Goal: Transaction & Acquisition: Purchase product/service

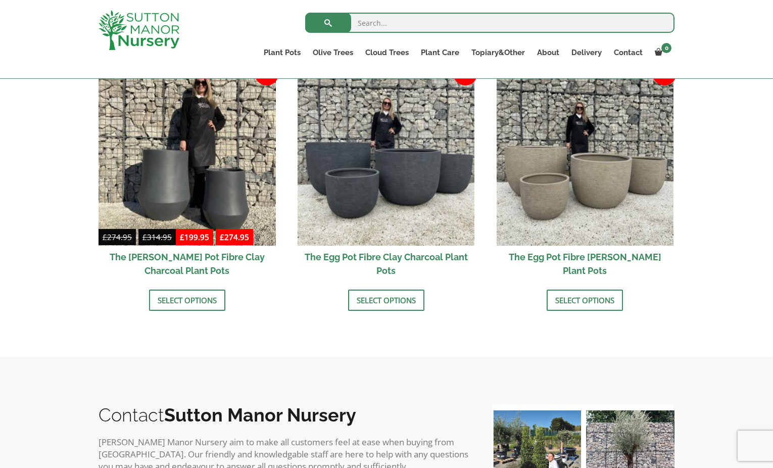
scroll to position [336, 0]
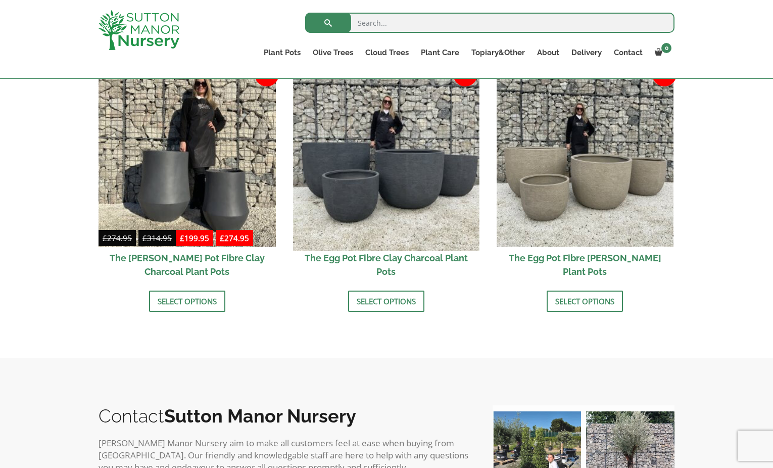
click at [424, 192] on img at bounding box center [386, 158] width 186 height 186
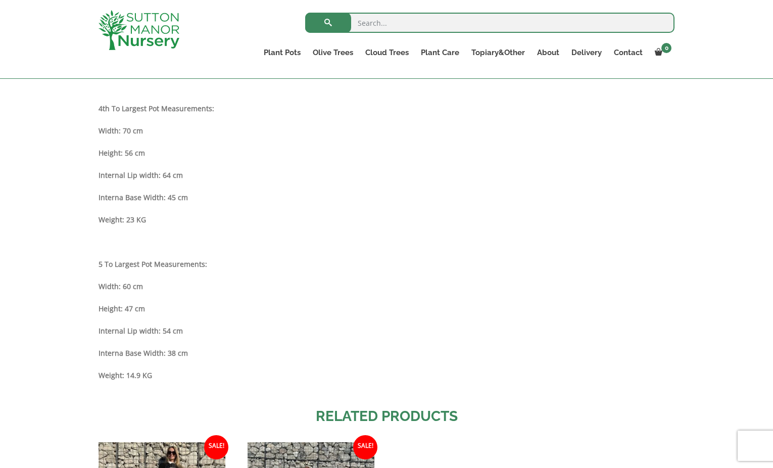
scroll to position [1019, 0]
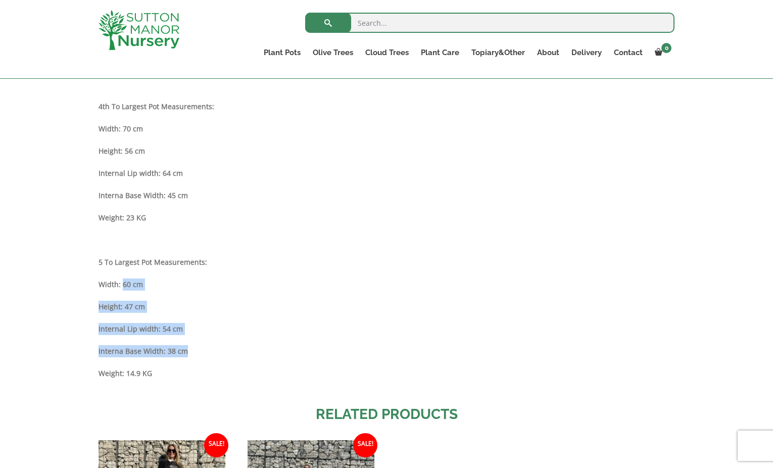
drag, startPoint x: 123, startPoint y: 282, endPoint x: 194, endPoint y: 352, distance: 99.3
copy div "60 cm Height: 47 cm Internal Lip width: 54 cm Interna Base Width: 38 cm"
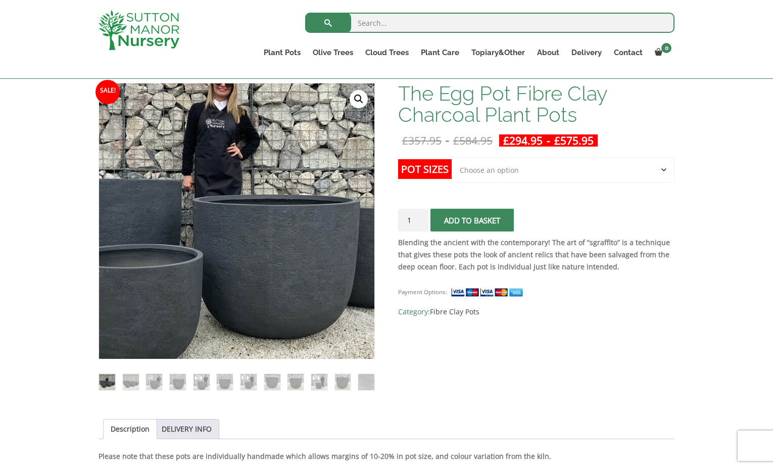
scroll to position [147, 0]
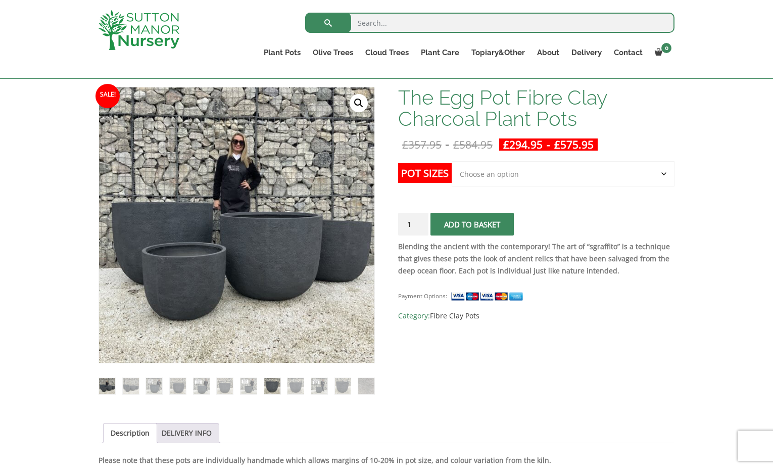
click at [271, 388] on img at bounding box center [272, 386] width 16 height 16
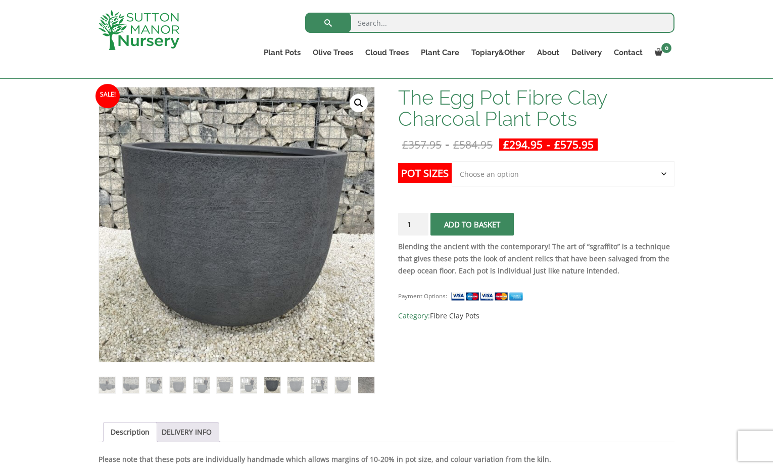
click at [366, 377] on img at bounding box center [366, 385] width 16 height 16
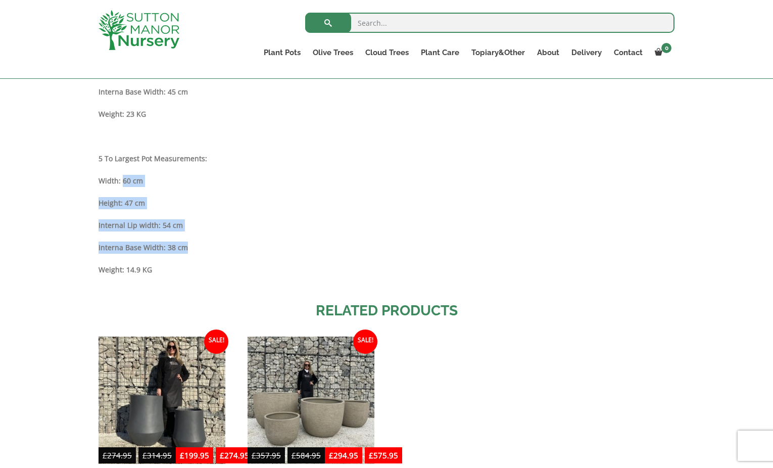
scroll to position [1107, 0]
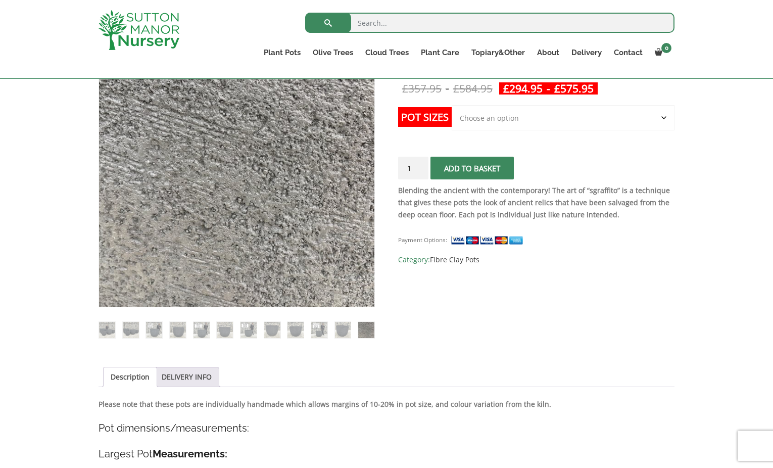
scroll to position [261, 0]
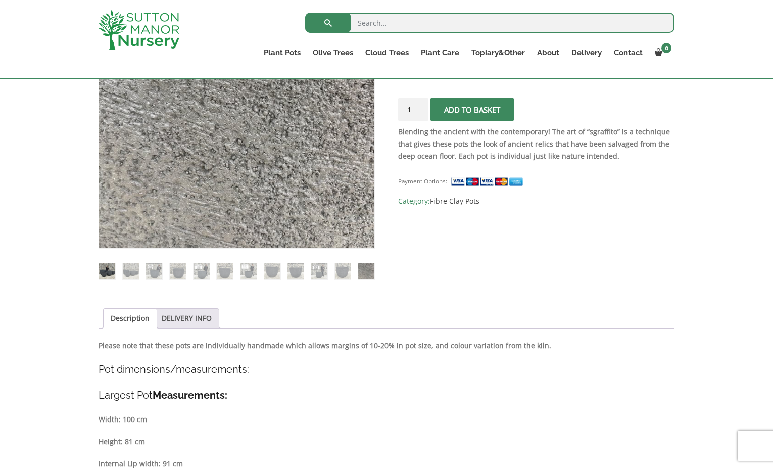
click at [110, 268] on img at bounding box center [107, 271] width 16 height 16
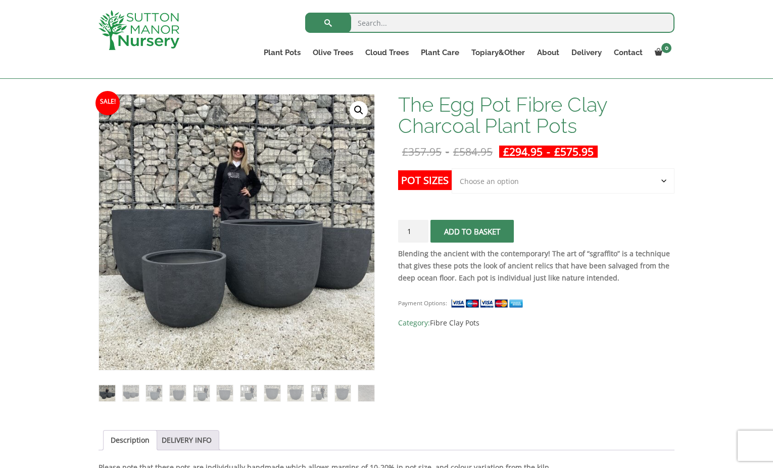
scroll to position [138, 0]
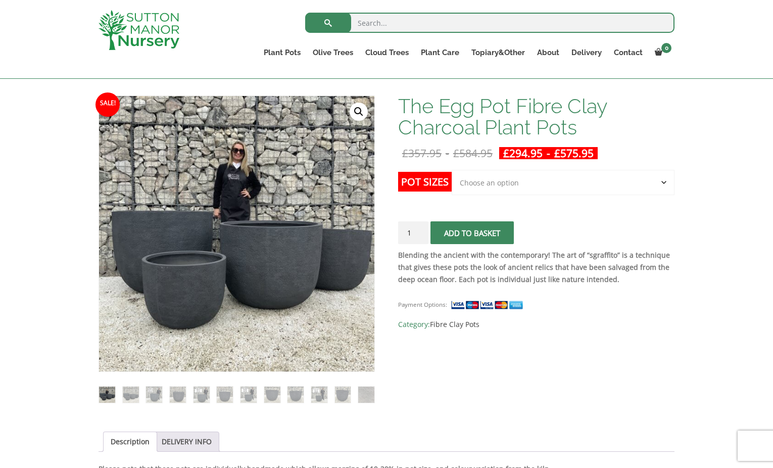
click at [510, 192] on select "Choose an option Click here to buy the 5th To Largest Pot In The Picture Click …" at bounding box center [563, 182] width 223 height 25
click at [452, 170] on select "Choose an option Click here to buy the 5th To Largest Pot In The Picture Click …" at bounding box center [563, 182] width 223 height 25
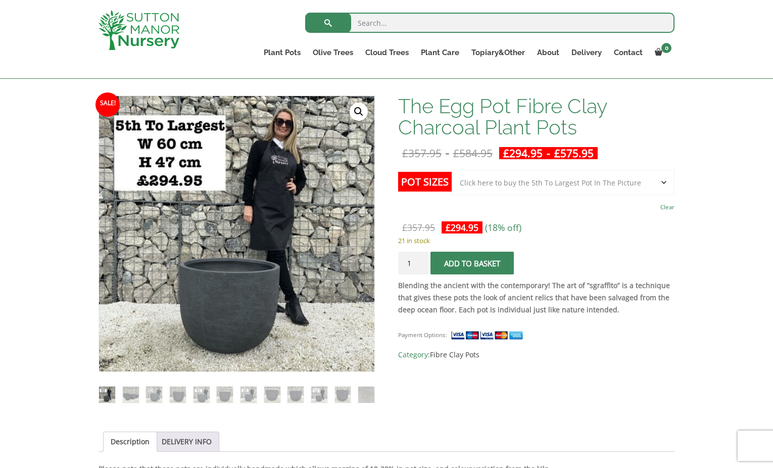
click at [565, 188] on select "Choose an option Click here to buy the 5th To Largest Pot In The Picture Click …" at bounding box center [563, 182] width 223 height 25
click at [452, 170] on select "Choose an option Click here to buy the 5th To Largest Pot In The Picture Click …" at bounding box center [563, 182] width 223 height 25
select select "Click here to buy the 3rd To Largest Pot In The Picture"
